Goal: Check status

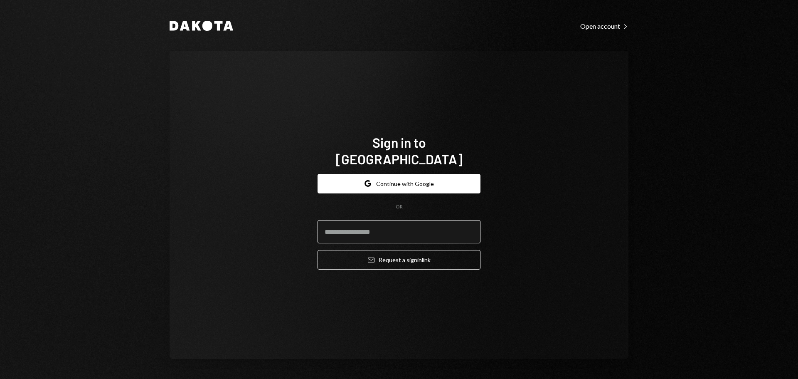
click at [420, 227] on input "email" at bounding box center [398, 231] width 163 height 23
type input "**********"
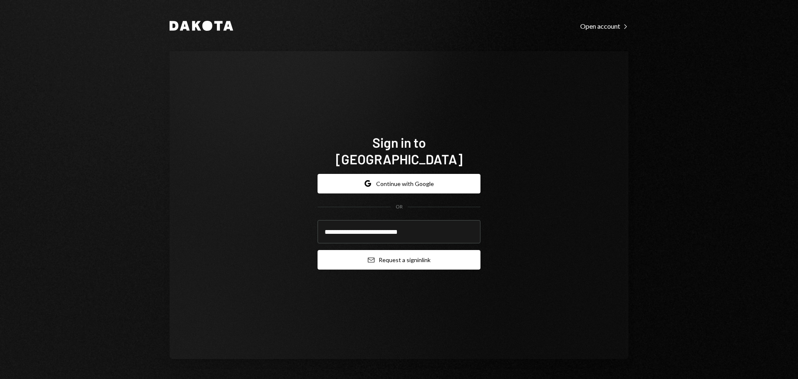
click at [410, 250] on button "Email Request a sign in link" at bounding box center [398, 260] width 163 height 20
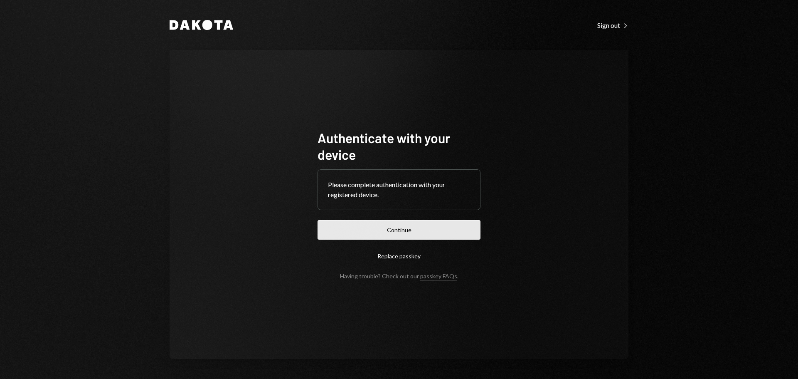
click at [427, 223] on button "Continue" at bounding box center [398, 230] width 163 height 20
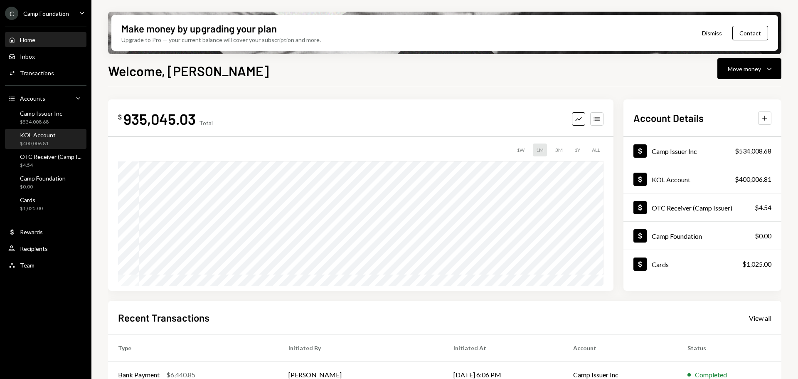
click at [64, 144] on div "KOL Account $400,006.81" at bounding box center [45, 139] width 75 height 16
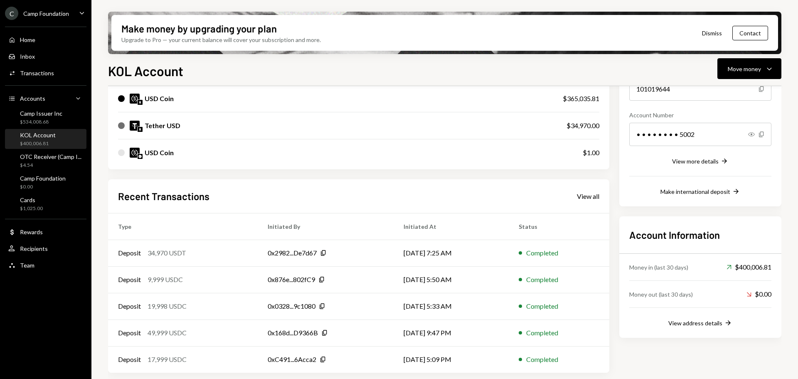
scroll to position [108, 0]
click at [234, 248] on div "Deposit 34,970 USDT" at bounding box center [183, 252] width 130 height 10
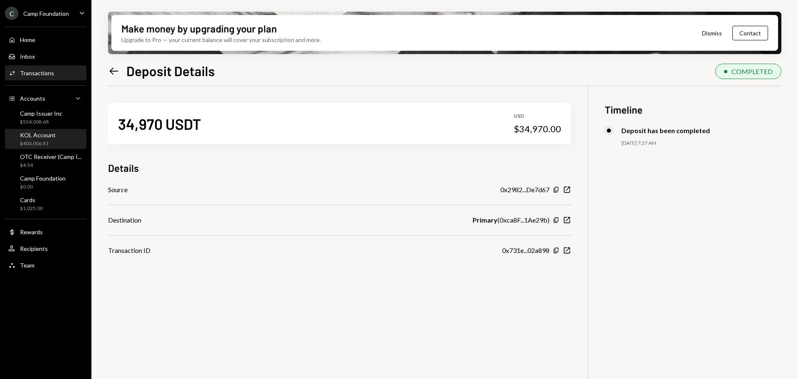
click at [53, 140] on div "$400,006.81" at bounding box center [38, 143] width 36 height 7
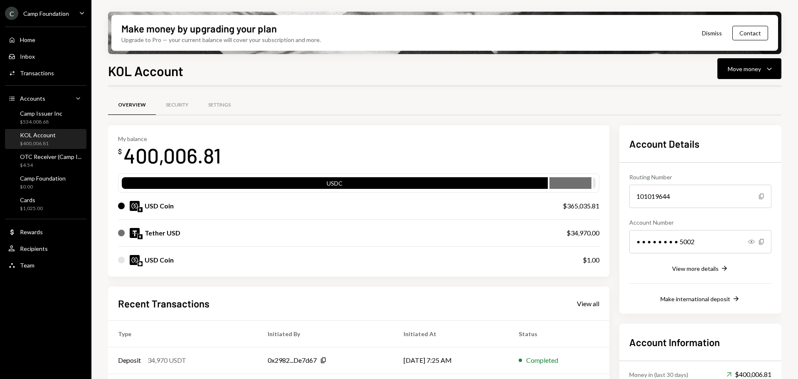
scroll to position [108, 0]
